Goal: Task Accomplishment & Management: Manage account settings

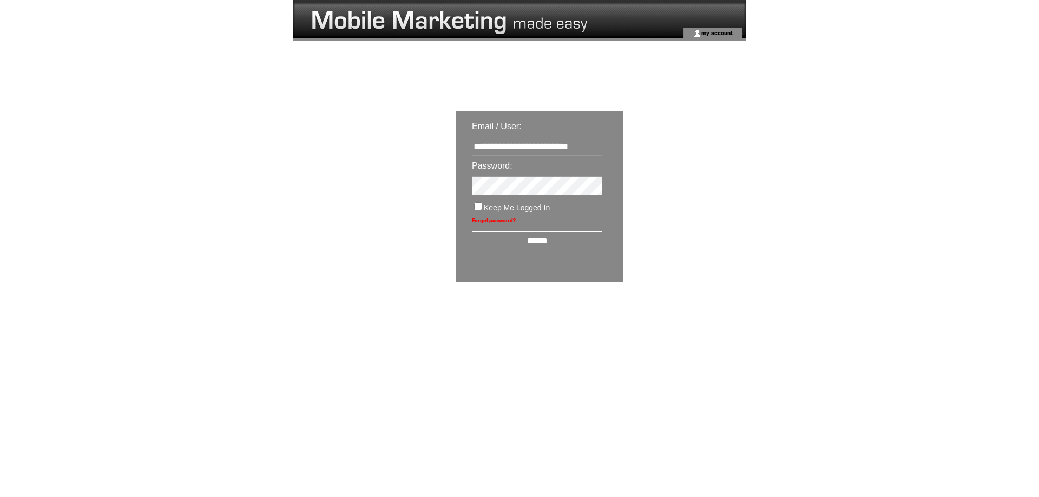
click at [532, 242] on input "******" at bounding box center [537, 241] width 130 height 19
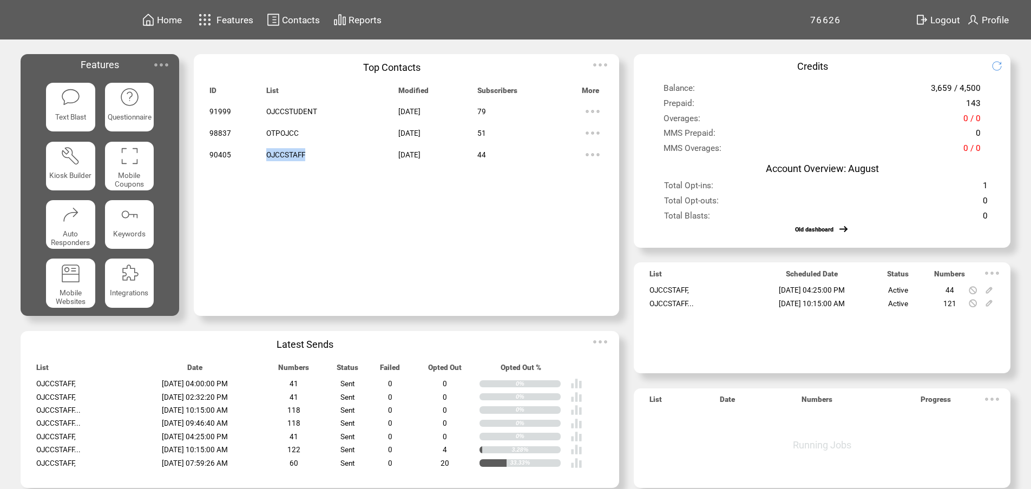
drag, startPoint x: 300, startPoint y: 157, endPoint x: 257, endPoint y: 158, distance: 43.3
click at [257, 158] on tr "90405 OJCCSTAFF [DATE] 44" at bounding box center [406, 155] width 394 height 22
drag, startPoint x: 314, startPoint y: 109, endPoint x: 256, endPoint y: 116, distance: 58.4
click at [256, 116] on tr "91999 OJCCSTUDENT [DATE] 79" at bounding box center [406, 112] width 394 height 22
click at [330, 228] on td at bounding box center [332, 225] width 133 height 13
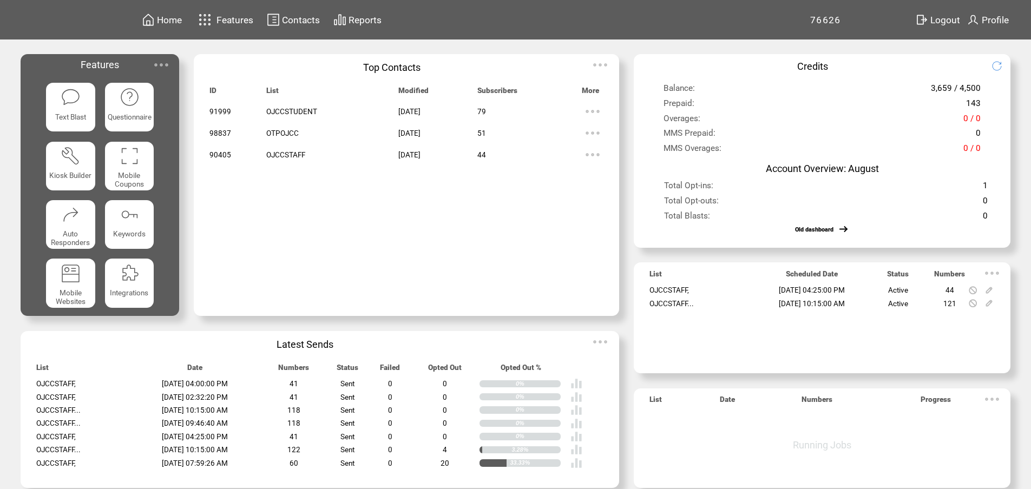
click at [588, 108] on img at bounding box center [593, 112] width 22 height 22
click at [301, 242] on td at bounding box center [332, 238] width 133 height 13
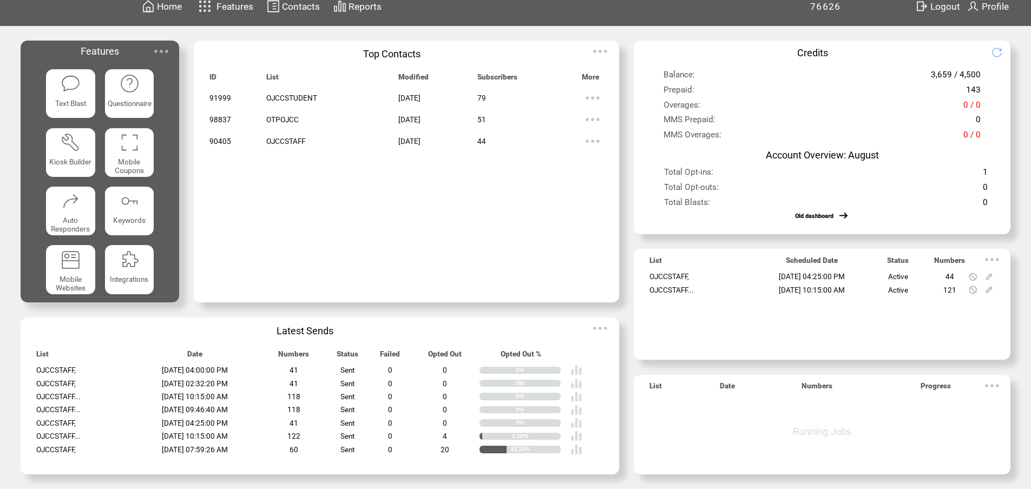
scroll to position [18, 0]
drag, startPoint x: 301, startPoint y: 134, endPoint x: 236, endPoint y: 136, distance: 65.5
click at [236, 136] on tr "90405 OJCCSTAFF [DATE] 44" at bounding box center [406, 141] width 394 height 22
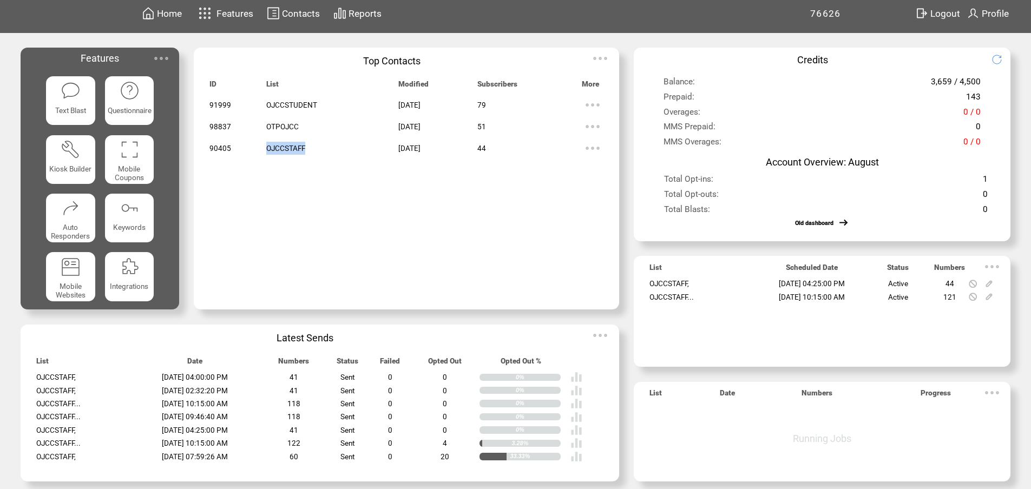
scroll to position [0, 0]
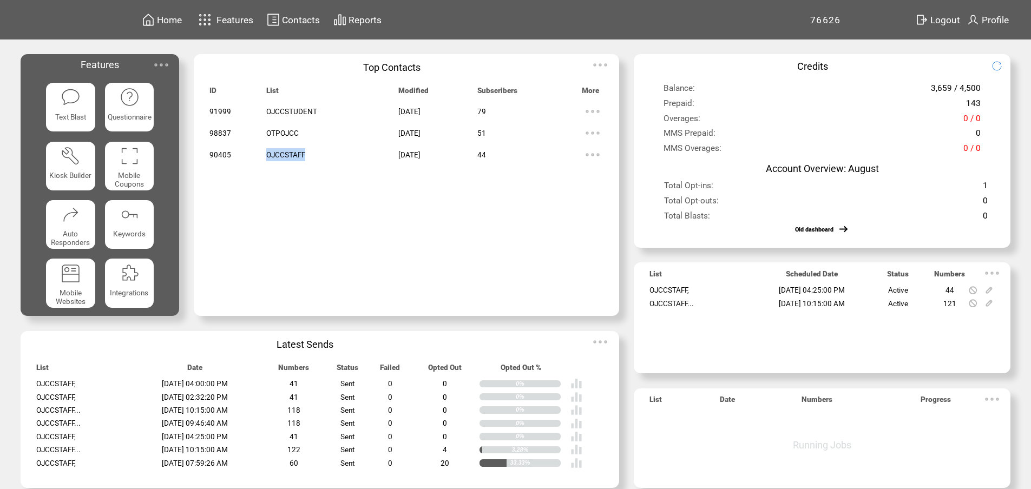
click at [287, 16] on span "Contacts" at bounding box center [301, 20] width 38 height 11
